Goal: Information Seeking & Learning: Find specific fact

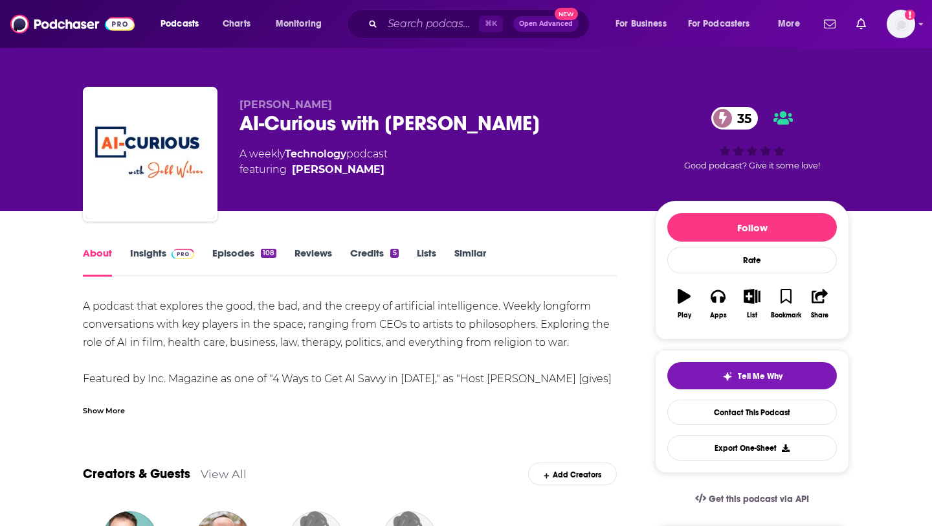
click at [154, 252] on link "Insights" at bounding box center [162, 262] width 64 height 30
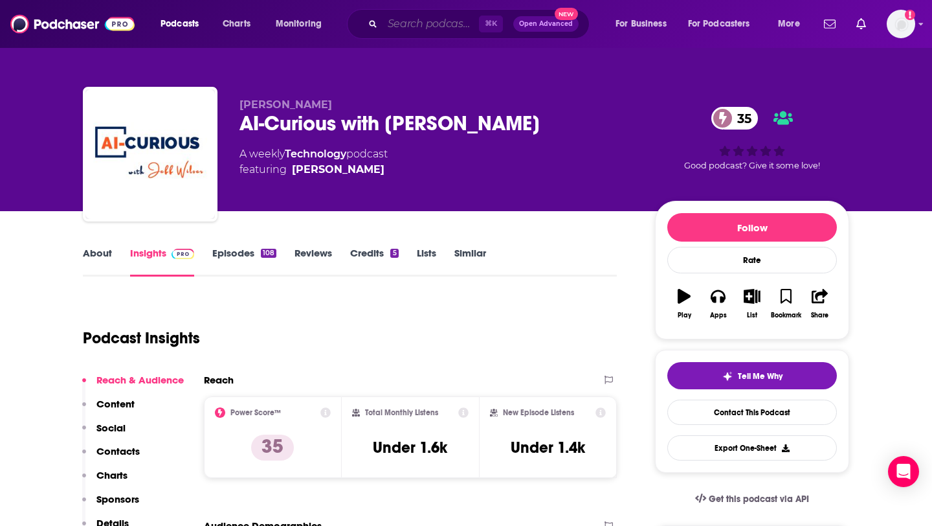
click at [416, 21] on input "Search podcasts, credits, & more..." at bounding box center [431, 24] width 96 height 21
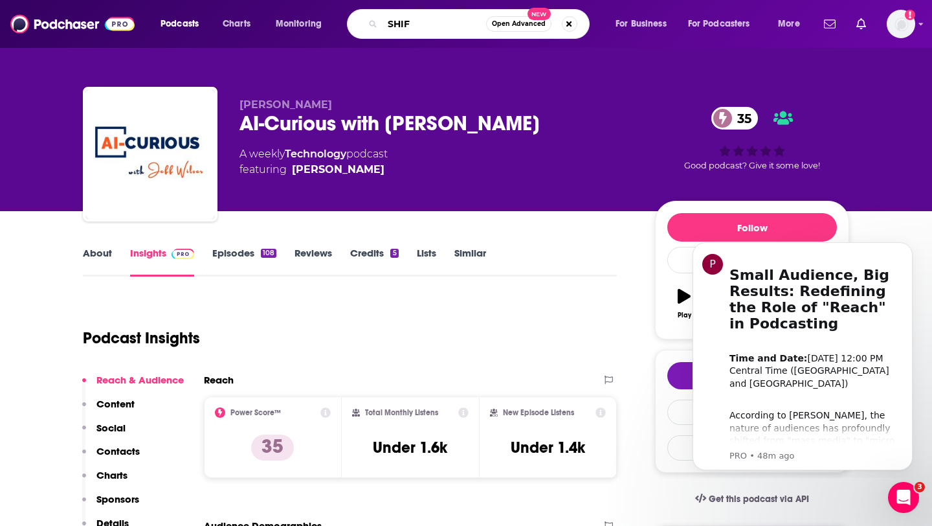
type input "SHIFT"
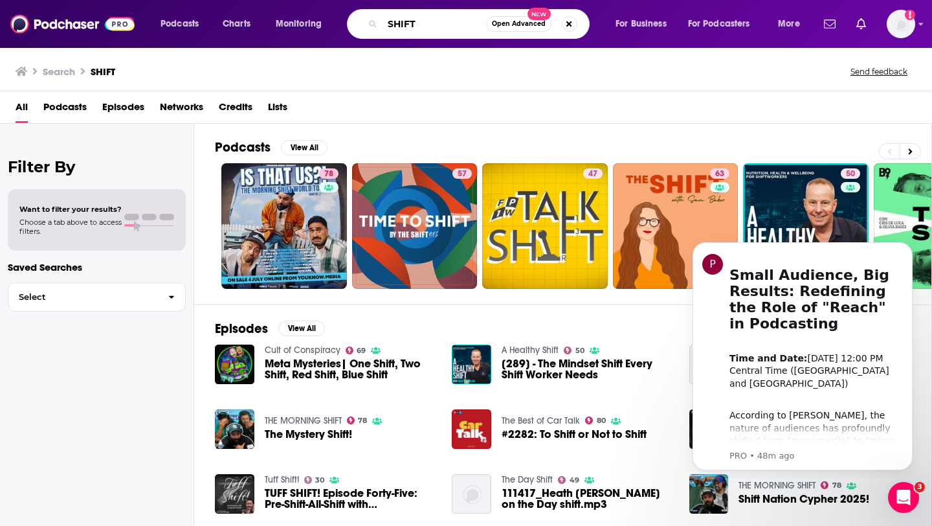
drag, startPoint x: 423, startPoint y: 23, endPoint x: 342, endPoint y: 22, distance: 80.9
click at [342, 22] on div "Podcasts Charts Monitoring SHIFT Open Advanced New For Business For Podcasters …" at bounding box center [481, 24] width 661 height 30
type input "H"
type input "[PERSON_NAME]"
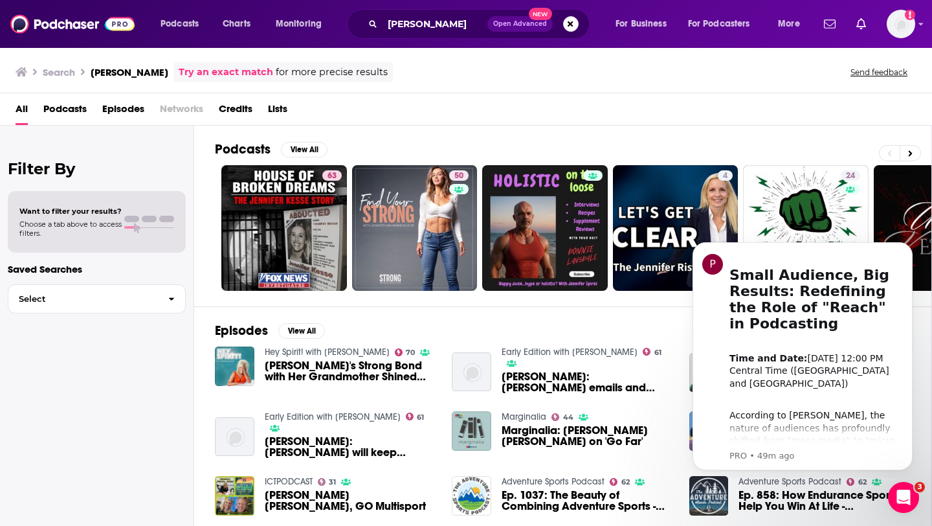
click at [203, 70] on link "Try an exact match" at bounding box center [226, 72] width 95 height 15
